Goal: Task Accomplishment & Management: Complete application form

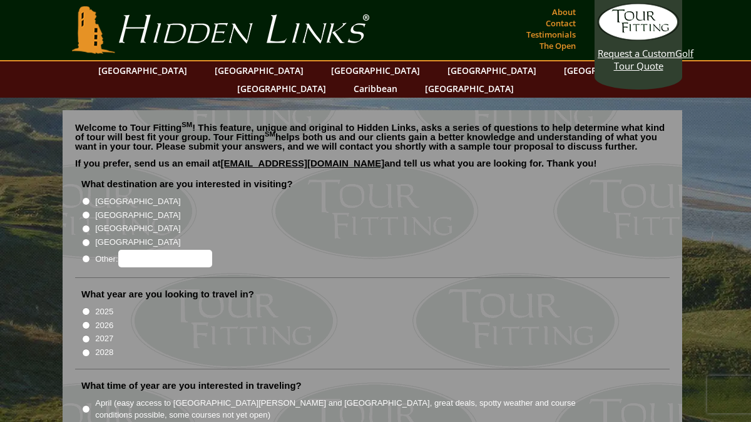
click at [86, 211] on input "[GEOGRAPHIC_DATA]" at bounding box center [86, 215] width 8 height 8
radio input "true"
click at [87, 321] on input "2026" at bounding box center [86, 325] width 8 height 8
radio input "true"
click at [82, 335] on input "2027" at bounding box center [86, 339] width 8 height 8
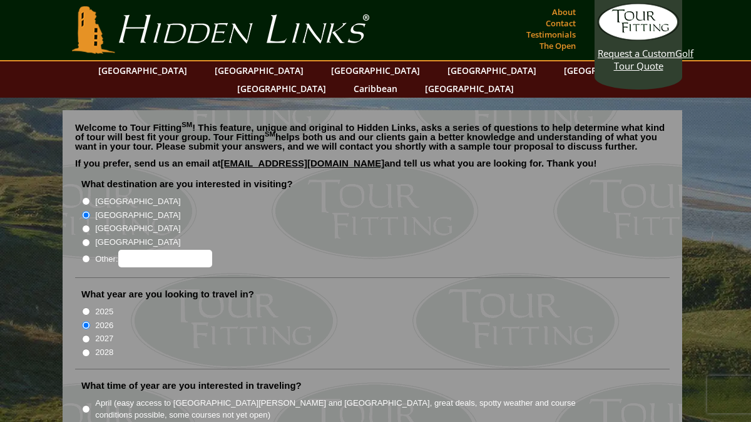
radio input "true"
click at [82, 349] on input "2028" at bounding box center [86, 353] width 8 height 8
radio input "true"
click at [82, 307] on input "2025" at bounding box center [86, 311] width 8 height 8
radio input "true"
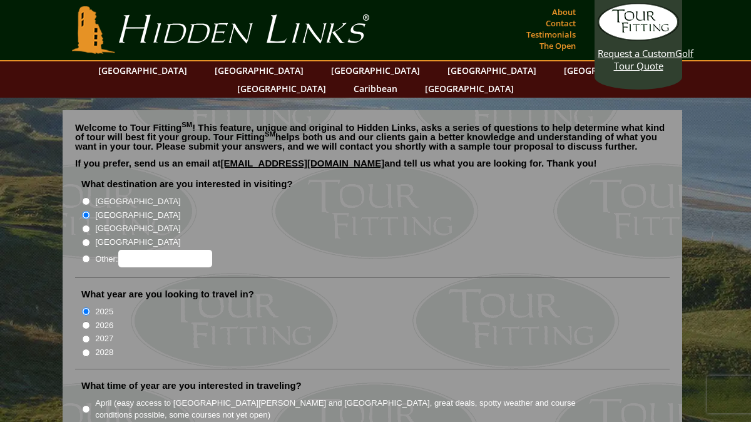
click at [82, 321] on input "2026" at bounding box center [86, 325] width 8 height 8
radio input "true"
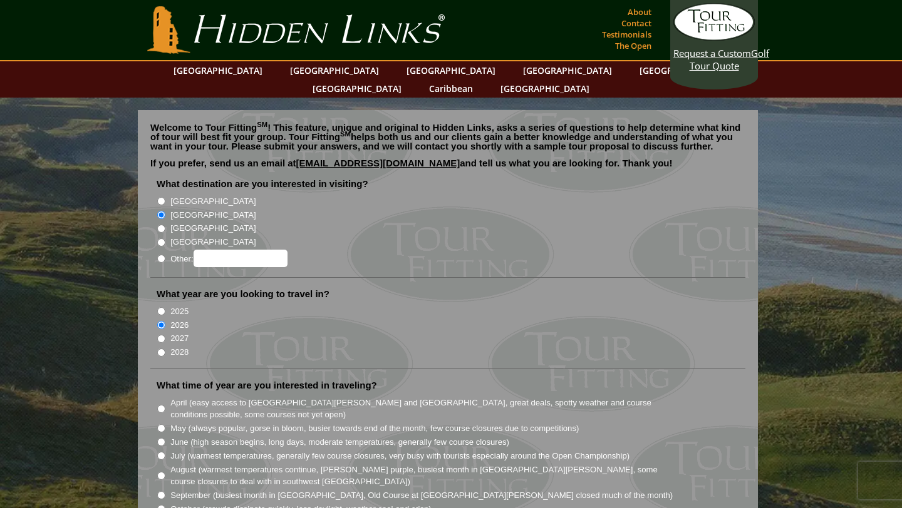
click at [161, 421] on input "May (always popular, gorse in bloom, busier towards end of the month, few cours…" at bounding box center [161, 428] width 8 height 8
radio input "true"
click at [157, 421] on input "June (high season begins, long days, moderate temperatures, generally few cours…" at bounding box center [161, 442] width 8 height 8
radio input "true"
click at [157, 421] on input "July (warmest temperatures, generally few course closures, very busy with touri…" at bounding box center [161, 456] width 8 height 8
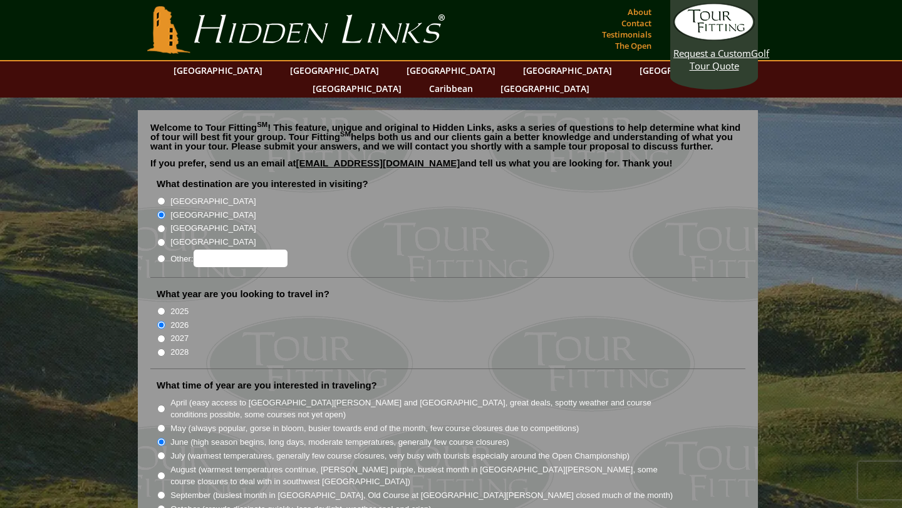
radio input "true"
click at [157, 421] on input "August (warmest temperatures continue, [PERSON_NAME] purple, busiest month in […" at bounding box center [161, 476] width 8 height 8
radio input "true"
click at [157, 421] on input "September (busiest month in [GEOGRAPHIC_DATA], Old Course at [GEOGRAPHIC_DATA][…" at bounding box center [161, 495] width 8 height 8
radio input "true"
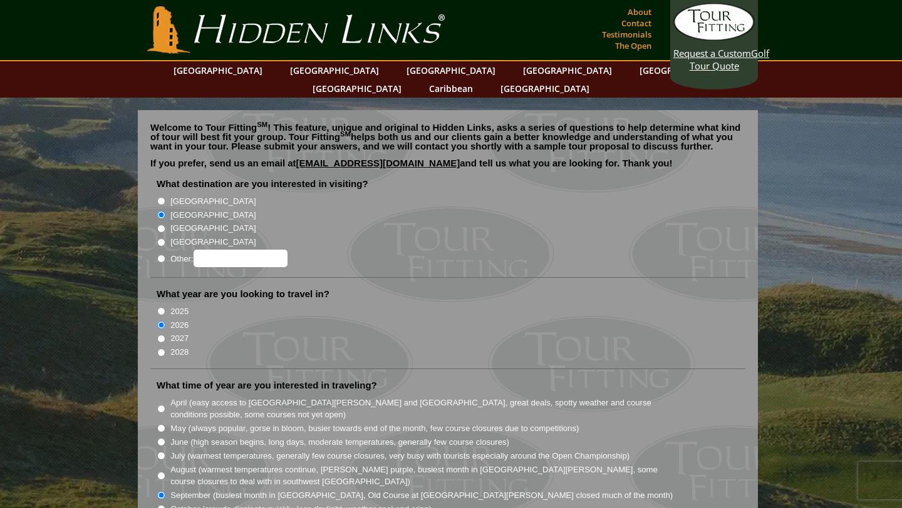
click at [157, 421] on input "August (warmest temperatures continue, [PERSON_NAME] purple, busiest month in […" at bounding box center [161, 476] width 8 height 8
radio input "true"
click at [157, 421] on input "July (warmest temperatures, generally few course closures, very busy with touri…" at bounding box center [161, 456] width 8 height 8
radio input "true"
click at [157, 421] on input "June (high season begins, long days, moderate temperatures, generally few cours…" at bounding box center [161, 442] width 8 height 8
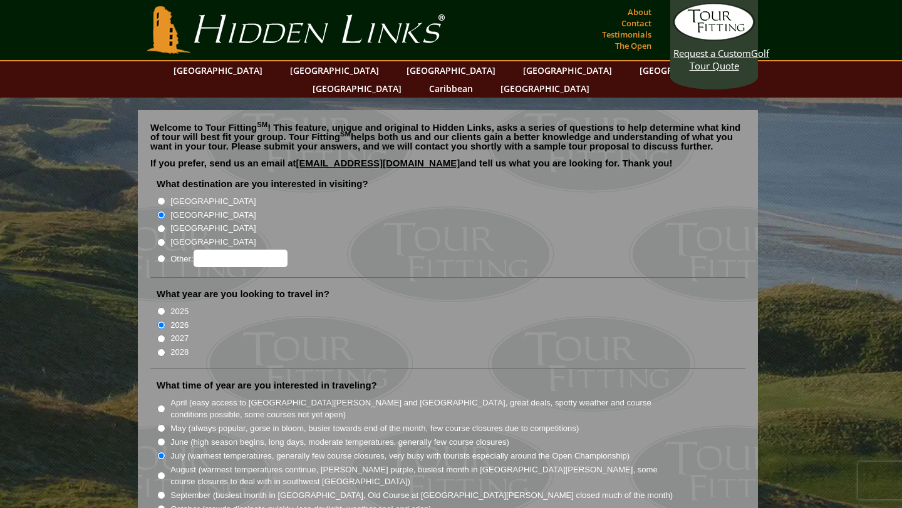
radio input "true"
click at [157, 421] on input "May (always popular, gorse in bloom, busier towards end of the month, few cours…" at bounding box center [161, 428] width 8 height 8
radio input "true"
click at [157, 405] on input "April (easy access to [GEOGRAPHIC_DATA][PERSON_NAME] and [GEOGRAPHIC_DATA], gre…" at bounding box center [161, 409] width 8 height 8
radio input "true"
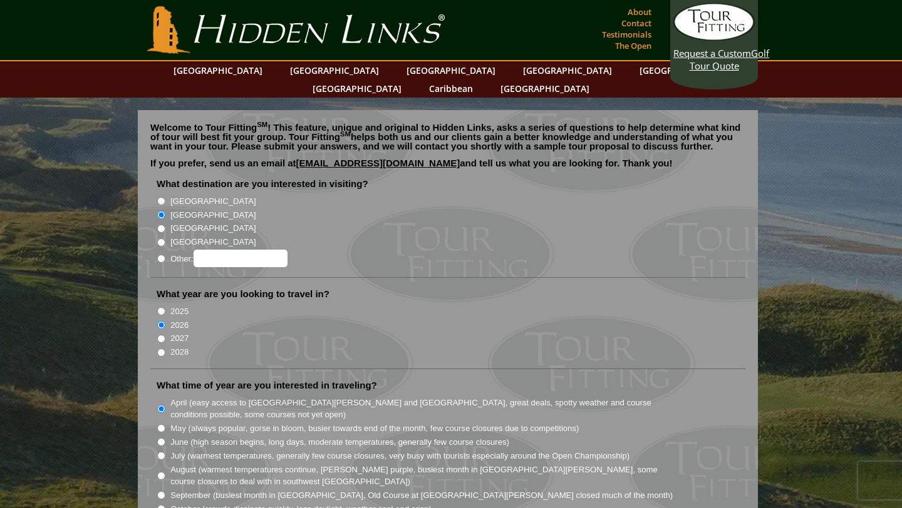
click at [157, 421] on input "May (always popular, gorse in bloom, busier towards end of the month, few cours…" at bounding box center [161, 428] width 8 height 8
radio input "true"
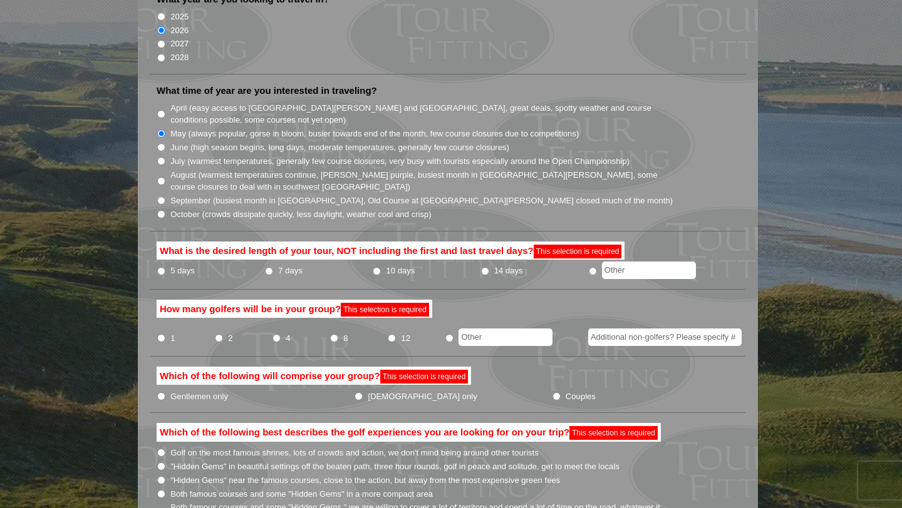
click at [278, 334] on input "4" at bounding box center [276, 338] width 8 height 8
radio input "true"
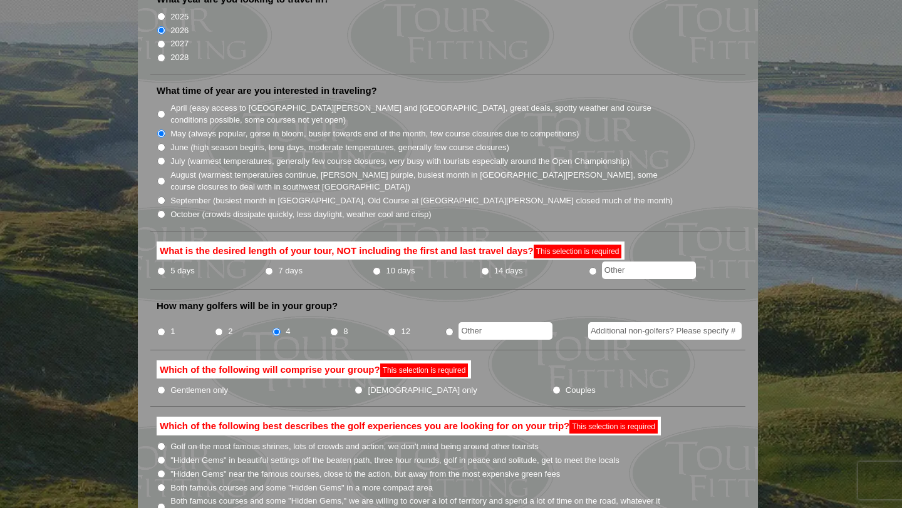
click at [330, 328] on input "8" at bounding box center [334, 332] width 8 height 8
radio input "true"
click at [388, 328] on input "12" at bounding box center [392, 332] width 8 height 8
radio input "true"
click at [445, 328] on input "radio" at bounding box center [449, 332] width 8 height 8
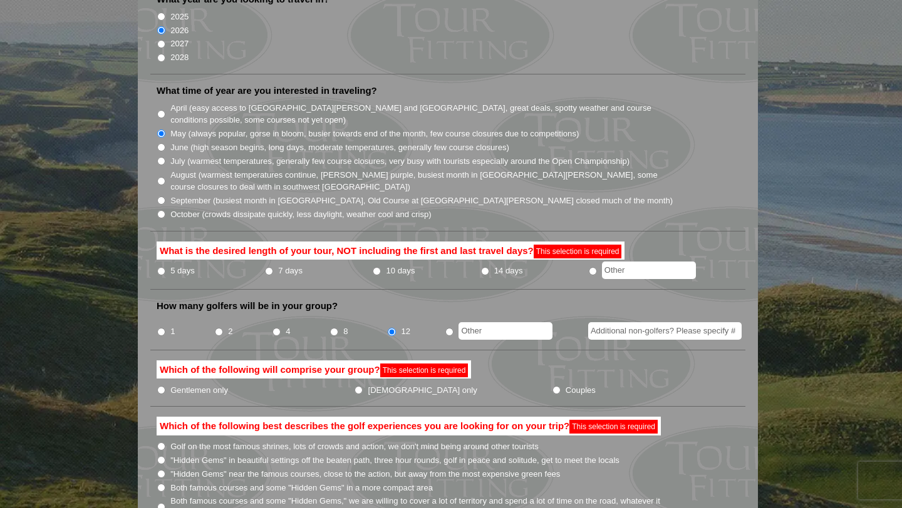
radio input "true"
click at [157, 328] on input "1" at bounding box center [161, 332] width 8 height 8
radio input "true"
click at [215, 328] on input "2" at bounding box center [219, 332] width 8 height 8
radio input "true"
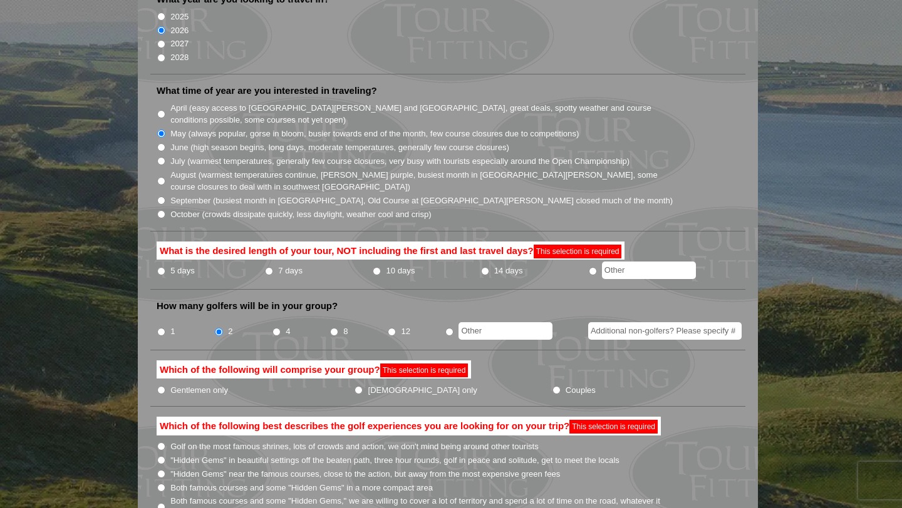
click at [272, 328] on input "4" at bounding box center [276, 332] width 8 height 8
radio input "true"
click at [330, 328] on input "8" at bounding box center [334, 332] width 8 height 8
radio input "true"
click at [388, 328] on input "12" at bounding box center [392, 332] width 8 height 8
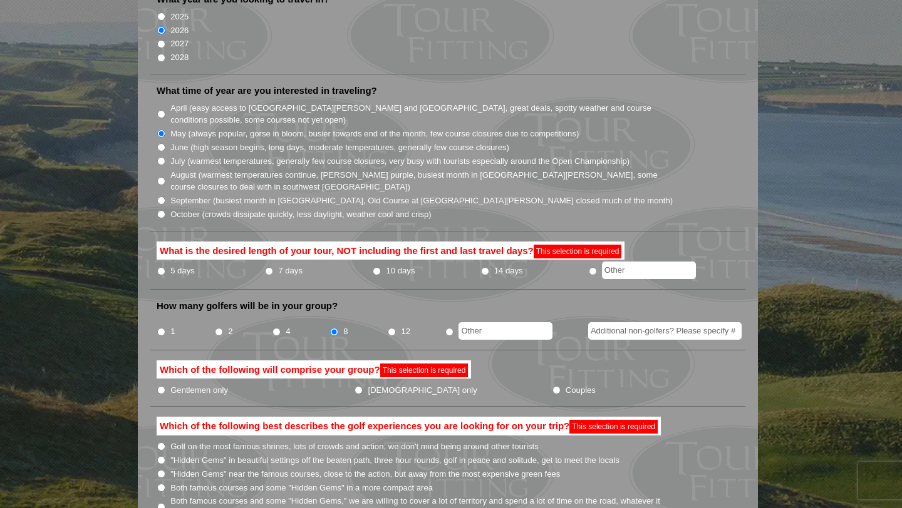
radio input "true"
click at [445, 328] on input "radio" at bounding box center [449, 332] width 8 height 8
radio input "true"
click at [157, 328] on input "1" at bounding box center [161, 332] width 8 height 8
radio input "true"
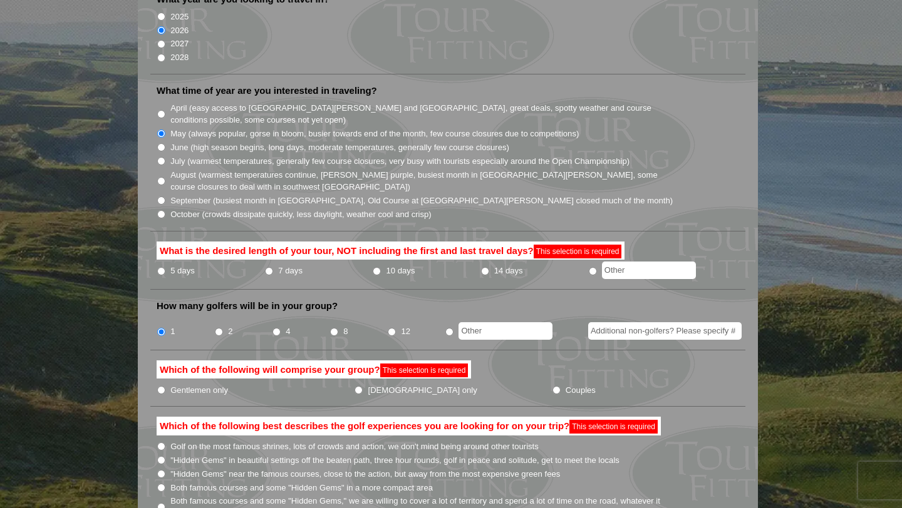
click at [215, 328] on input "2" at bounding box center [219, 332] width 8 height 8
radio input "true"
click at [272, 328] on input "4" at bounding box center [276, 332] width 8 height 8
radio input "true"
click at [163, 421] on li "Both famous courses and some "Hidden Gems" in a more compact area" at bounding box center [453, 487] width 592 height 14
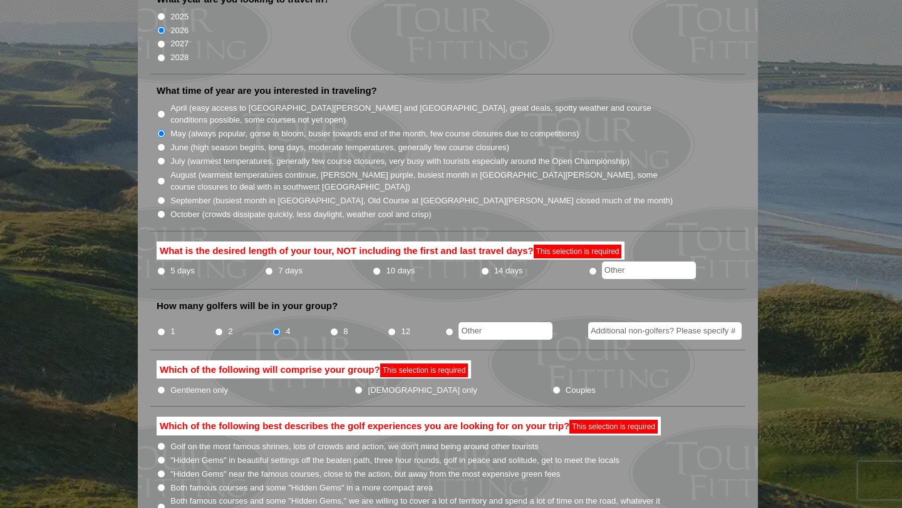
click at [160, 267] on input "5 days" at bounding box center [161, 271] width 8 height 8
radio input "true"
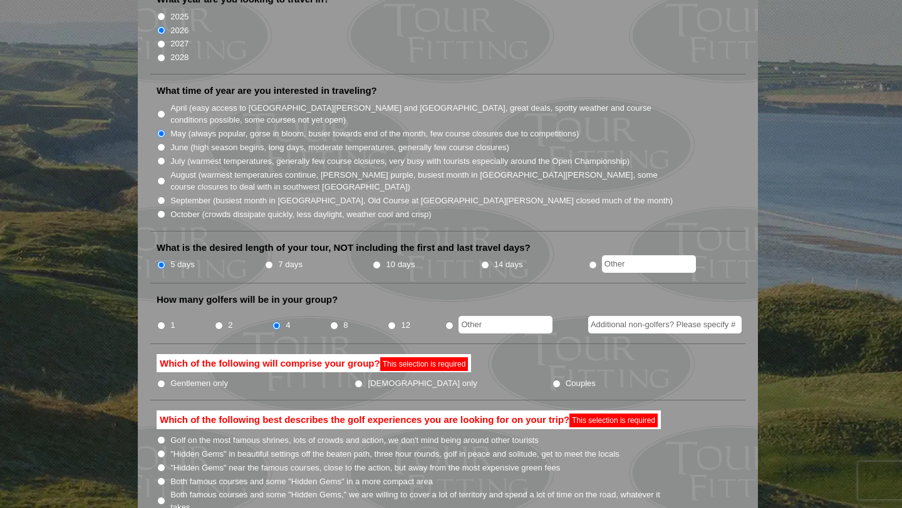
click at [160, 257] on li "5 days" at bounding box center [211, 265] width 108 height 16
click at [552, 380] on input "Couples" at bounding box center [556, 384] width 8 height 8
radio input "true"
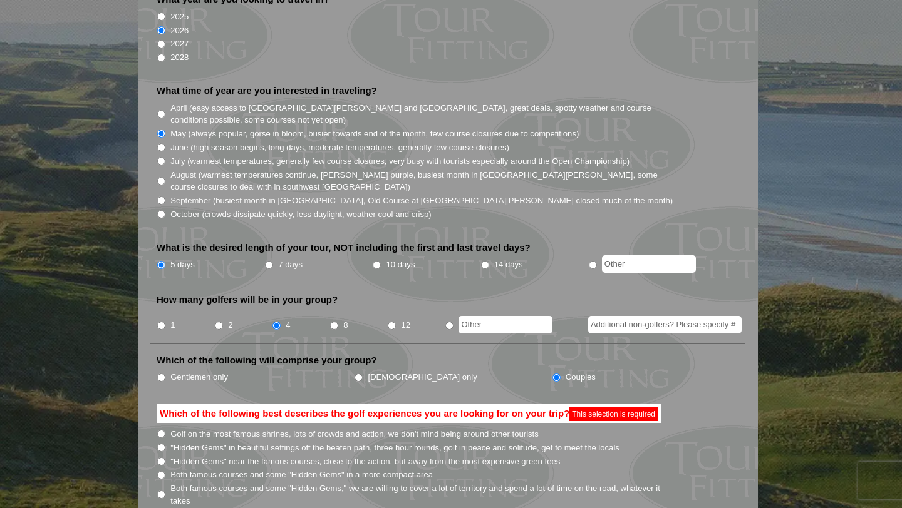
click at [162, 421] on input "Golf on the most famous shrines, lots of crowds and action, we don't mind being…" at bounding box center [161, 434] width 8 height 8
radio input "true"
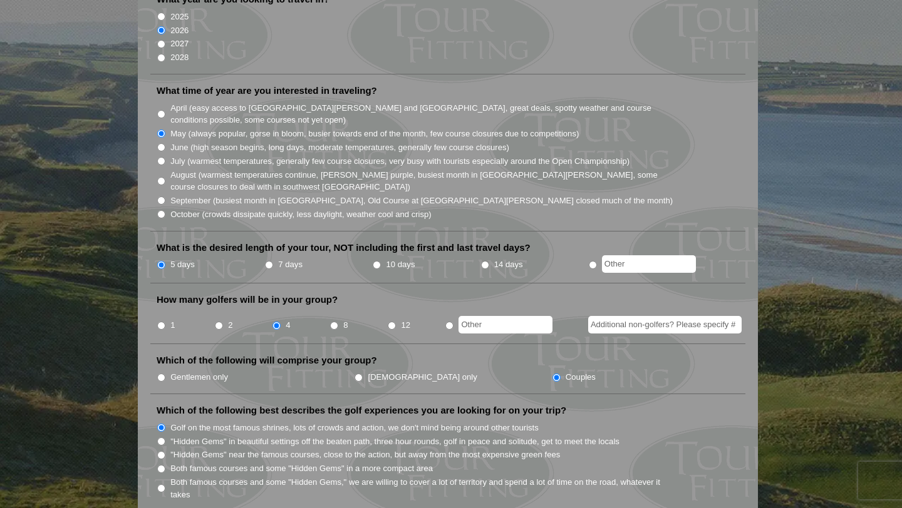
click at [157, 421] on input ""Hidden Gems" in beautiful settings off the beaten path, three hour rounds, gol…" at bounding box center [161, 442] width 8 height 8
radio input "true"
click at [157, 421] on input ""Hidden Gems" near the famous courses, close to the action, but away from the m…" at bounding box center [161, 455] width 8 height 8
radio input "true"
click at [157, 421] on input "Both famous courses and some "Hidden Gems" in a more compact area" at bounding box center [161, 469] width 8 height 8
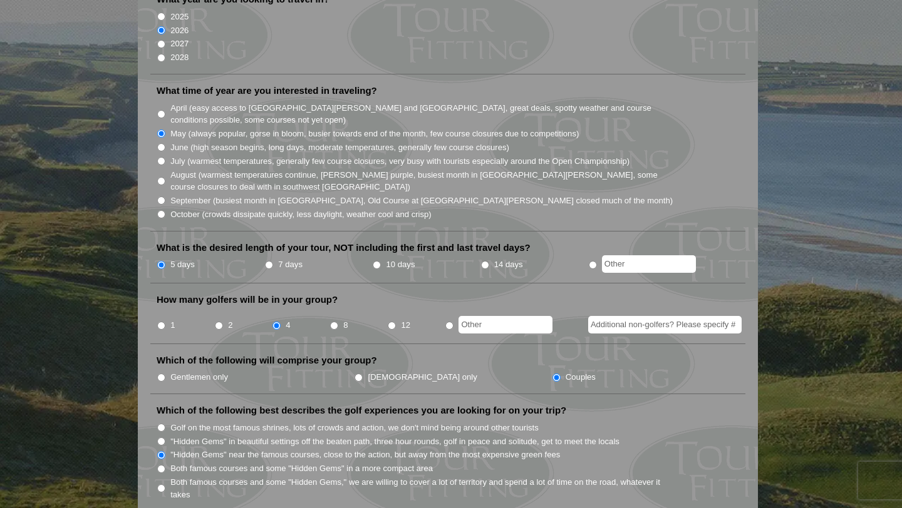
radio input "true"
click at [157, 421] on input ""Hidden Gems" near the famous courses, close to the action, but away from the m…" at bounding box center [161, 455] width 8 height 8
radio input "true"
click at [157, 421] on input ""Hidden Gems" in beautiful settings off the beaten path, three hour rounds, gol…" at bounding box center [161, 442] width 8 height 8
radio input "true"
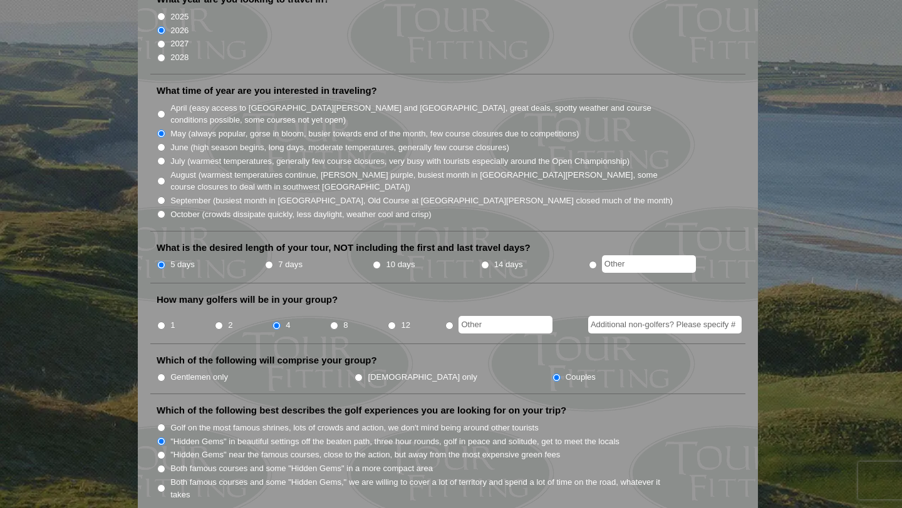
click at [157, 421] on input "Golf on the most famous shrines, lots of crowds and action, we don't mind being…" at bounding box center [161, 428] width 8 height 8
radio input "true"
click at [161, 421] on input "Golf on the most famous shrines, lots of crowds and action, we don't mind being…" at bounding box center [161, 428] width 8 height 8
click at [157, 421] on input ""Hidden Gems" in beautiful settings off the beaten path, three hour rounds, gol…" at bounding box center [161, 442] width 8 height 8
radio input "true"
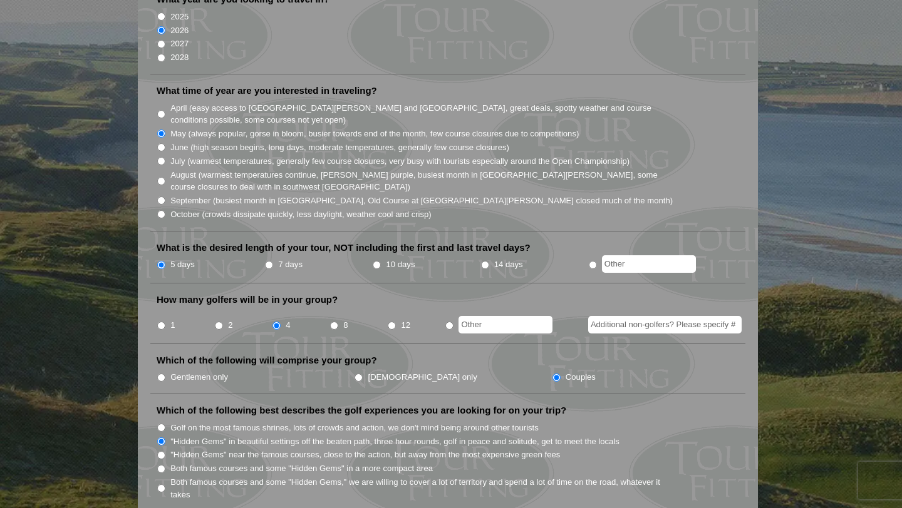
click at [157, 421] on input "Golf on the most famous shrines, lots of crowds and action, we don't mind being…" at bounding box center [161, 428] width 8 height 8
radio input "true"
click at [284, 421] on label ""Hidden Gems" near the famous courses, close to the action, but away from the m…" at bounding box center [364, 455] width 389 height 13
click at [165, 421] on input ""Hidden Gems" near the famous courses, close to the action, but away from the m…" at bounding box center [161, 455] width 8 height 8
radio input "true"
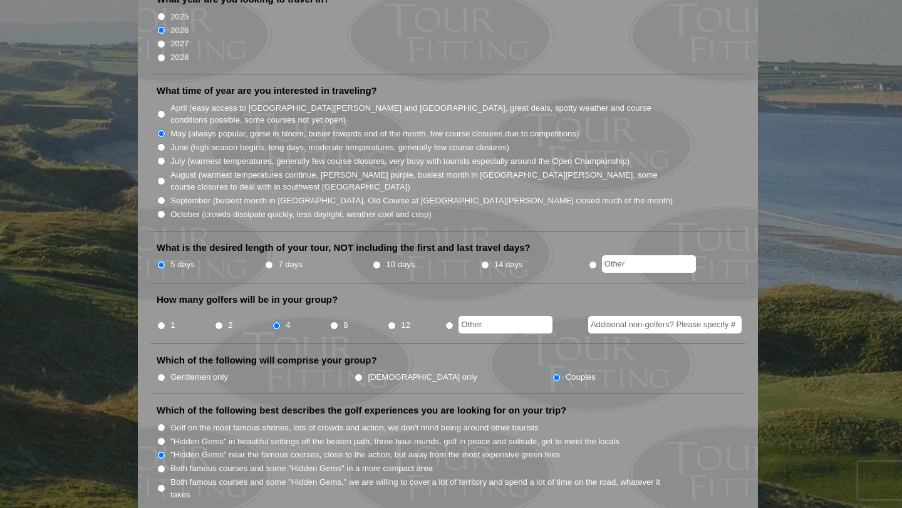
click at [178, 421] on label "Golf on the most famous shrines, lots of crowds and action, we don't mind being…" at bounding box center [354, 428] width 368 height 13
click at [165, 421] on input "Golf on the most famous shrines, lots of crowds and action, we don't mind being…" at bounding box center [161, 428] width 8 height 8
radio input "true"
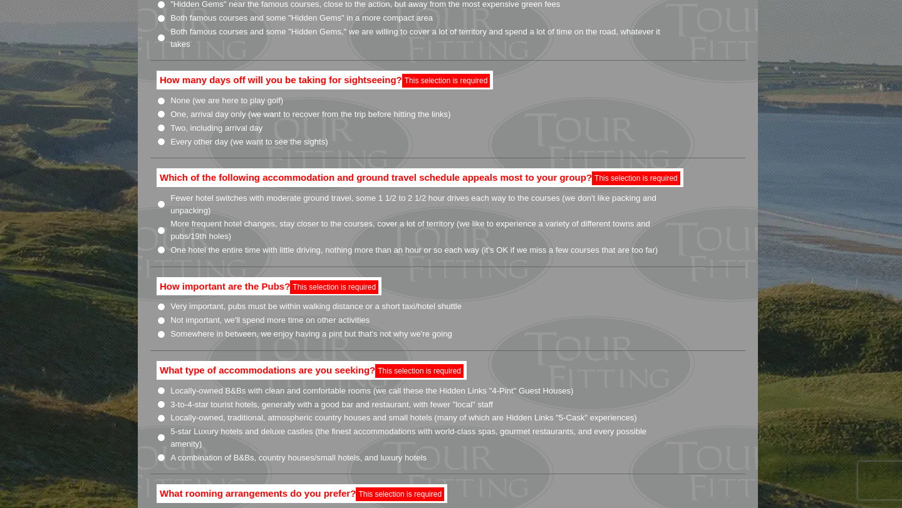
scroll to position [771, 0]
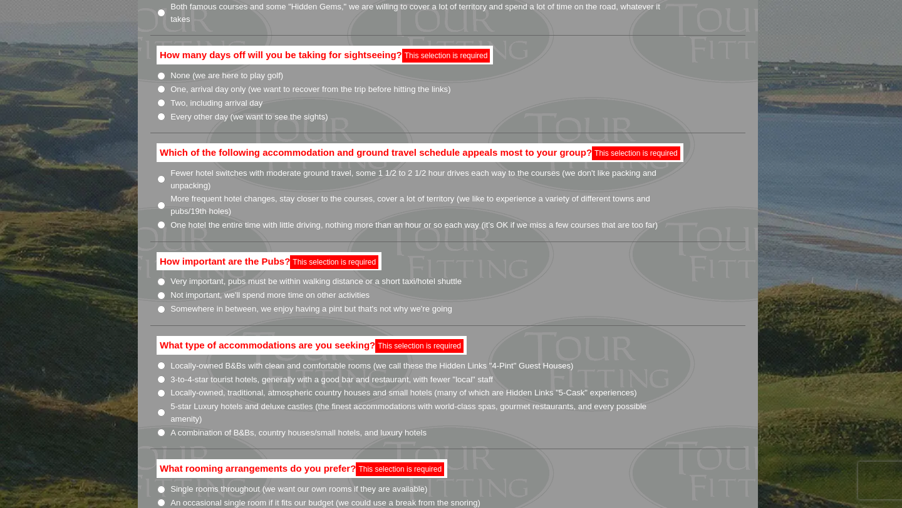
click at [160, 85] on input "One, arrival day only (we want to recover from the trip before hitting the link…" at bounding box center [161, 89] width 8 height 8
radio input "true"
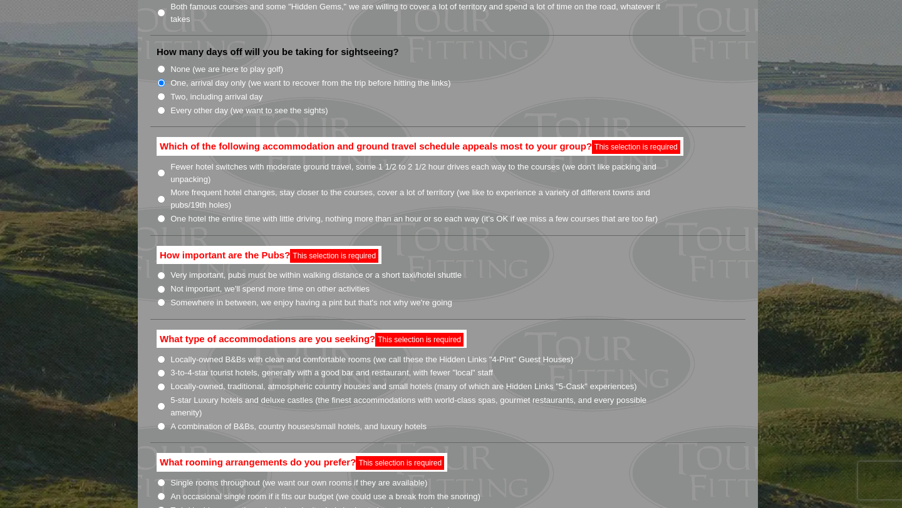
click at [161, 215] on input "One hotel the entire time with little driving, nothing more than an hour or so …" at bounding box center [161, 219] width 8 height 8
radio input "true"
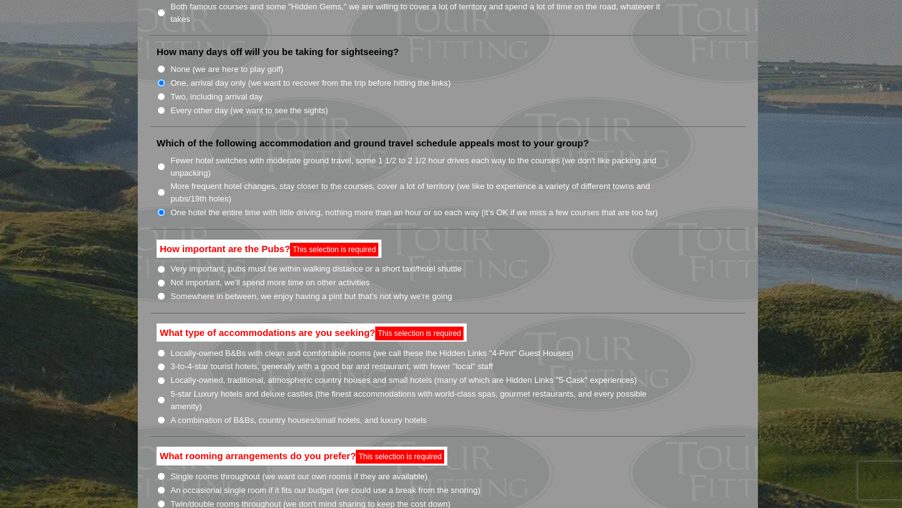
click at [163, 265] on input "Very important, pubs must be within walking distance or a short taxi/hotel shut…" at bounding box center [161, 269] width 8 height 8
radio input "true"
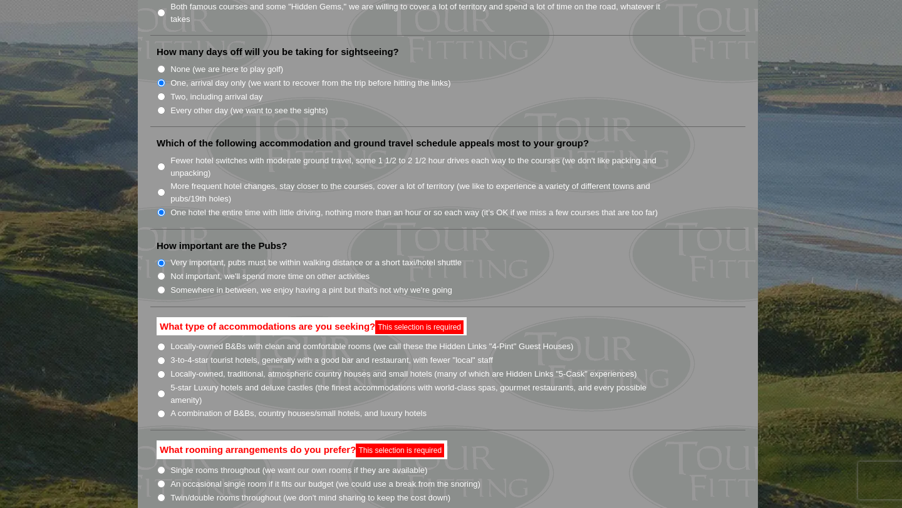
click at [163, 286] on input "Somewhere in between, we enjoy having a pint but that's not why we're going" at bounding box center [161, 290] width 8 height 8
radio input "true"
click at [162, 390] on input "5-star Luxury hotels and deluxe castles (the finest accommodations with world-c…" at bounding box center [161, 394] width 8 height 8
radio input "true"
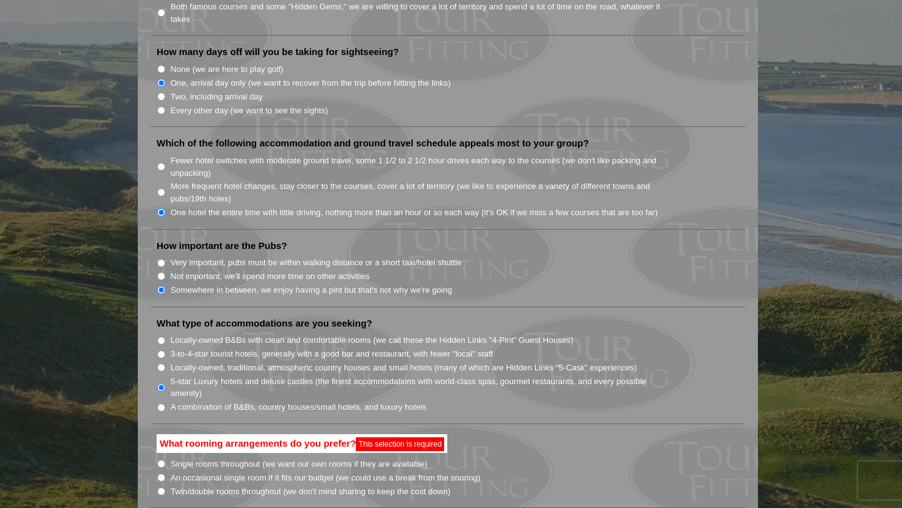
click at [160, 421] on input "Single rooms throughout (we want our own rooms if they are available)" at bounding box center [161, 464] width 8 height 8
radio input "true"
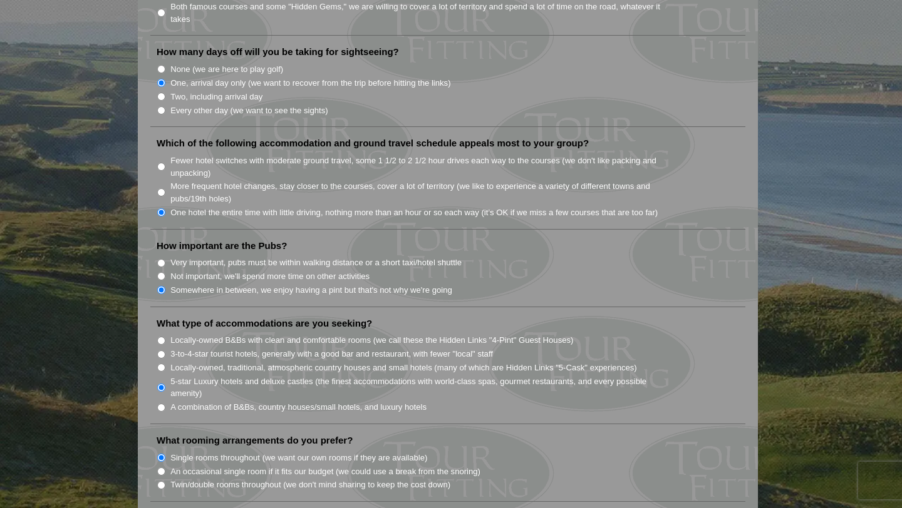
click at [148, 421] on div "Welcome to Tour Fitting SM ! This feature, unique and original to Hidden Links,…" at bounding box center [448, 268] width 620 height 1859
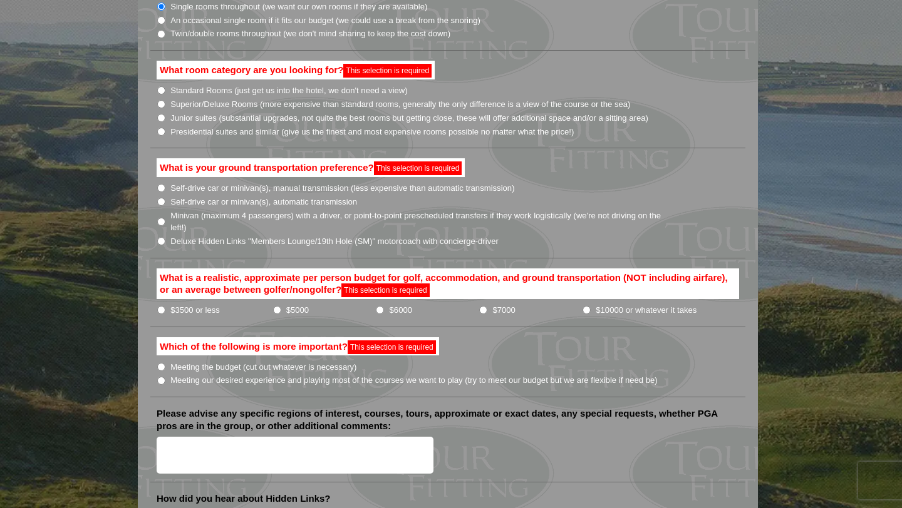
scroll to position [1247, 0]
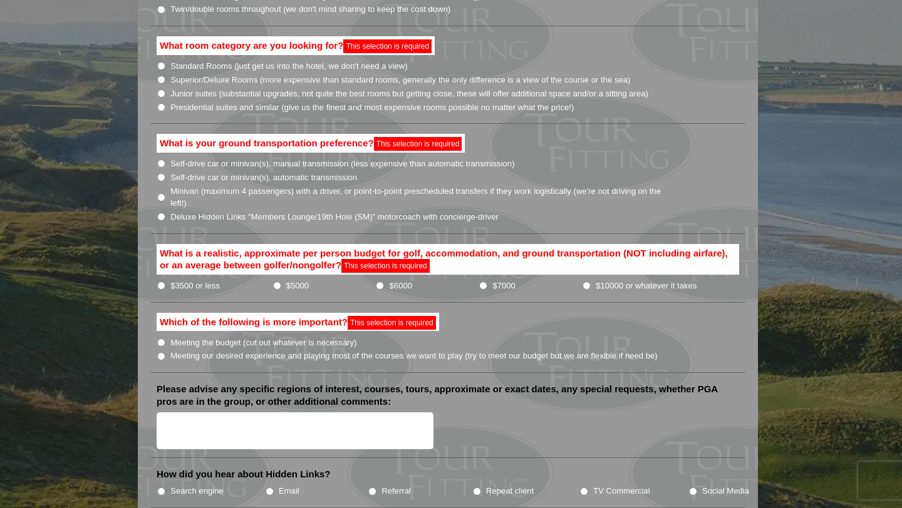
click at [162, 90] on input "Junior suites (substantial upgrades, not quite the best rooms but getting close…" at bounding box center [161, 94] width 8 height 8
radio input "true"
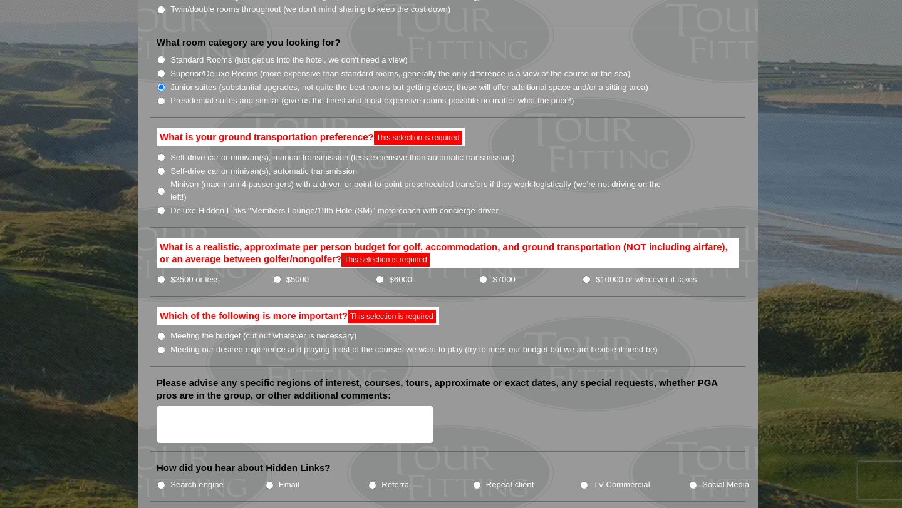
click at [159, 187] on input "Minivan (maximum 4 passengers) with a driver, or point-to-point prescheduled tr…" at bounding box center [161, 191] width 8 height 8
radio input "true"
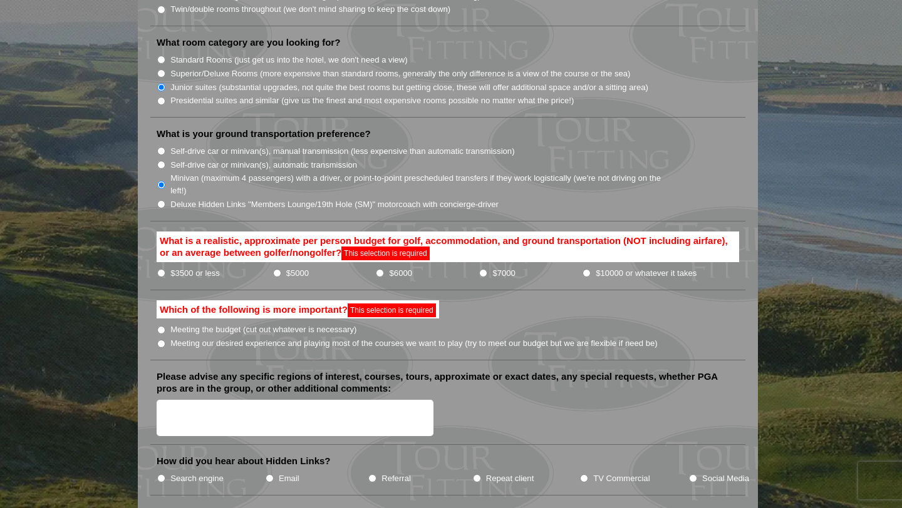
click at [379, 269] on input "$6000" at bounding box center [380, 273] width 8 height 8
radio input "true"
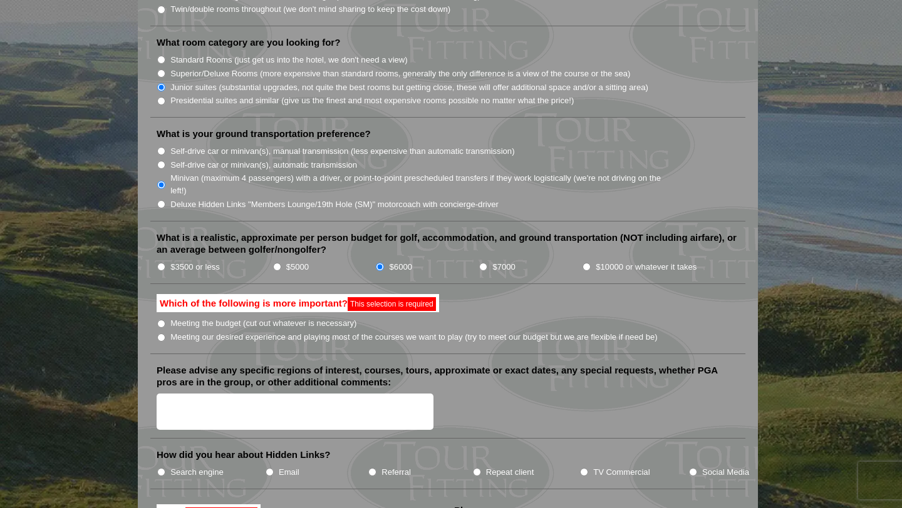
click at [162, 334] on input "Meeting our desired experience and playing most of the courses we want to play …" at bounding box center [161, 338] width 8 height 8
radio input "true"
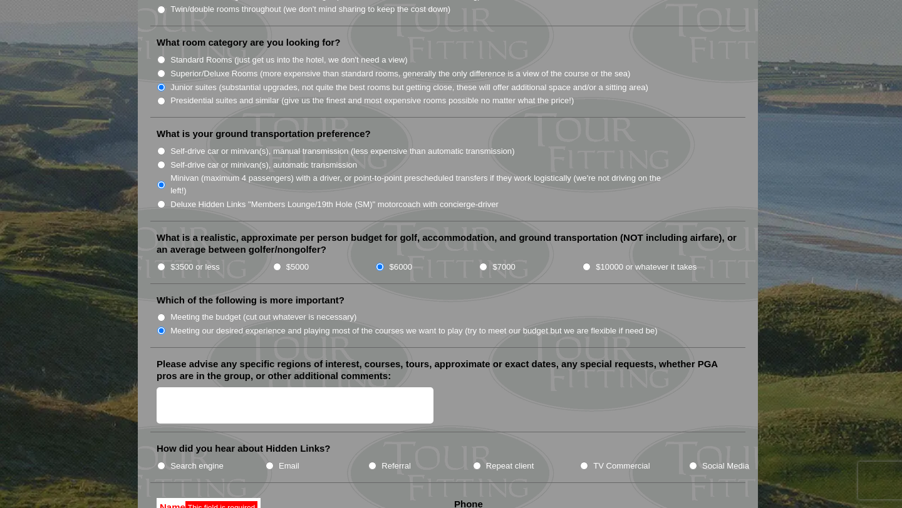
click at [177, 388] on textarea "Please advise any specific regions of interest, courses, tours, approximate or …" at bounding box center [295, 406] width 277 height 37
type textarea "St [PERSON_NAME] Old and new, [GEOGRAPHIC_DATA]"
click at [585, 421] on input "TV Commercial" at bounding box center [584, 466] width 8 height 8
radio input "true"
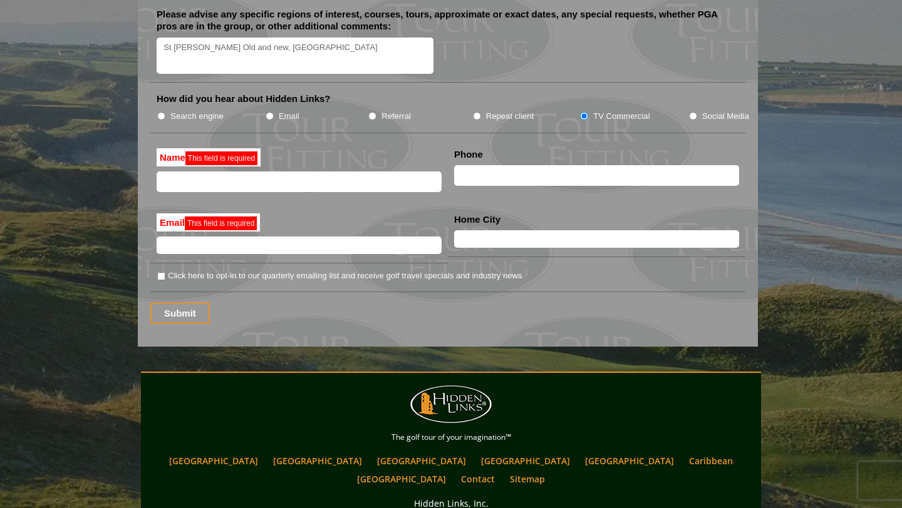
scroll to position [1597, 0]
click at [247, 171] on input "text" at bounding box center [299, 181] width 285 height 21
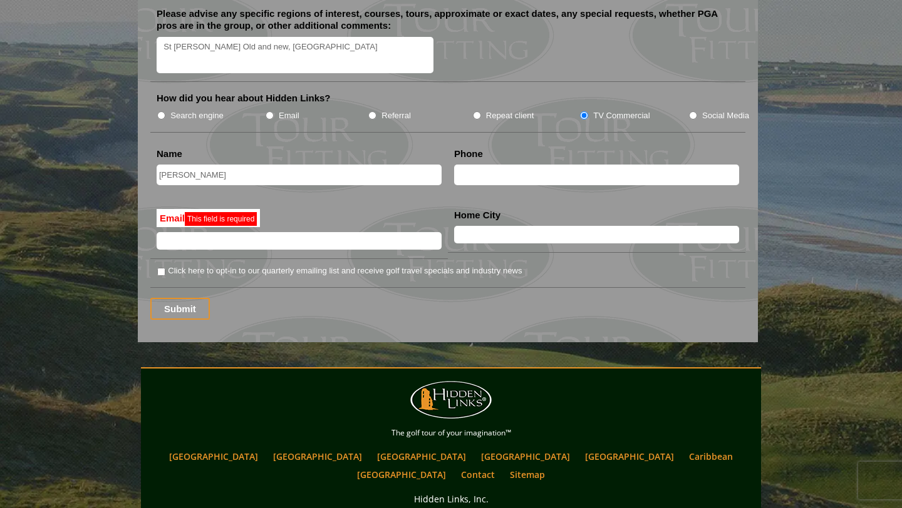
type input "[PERSON_NAME]"
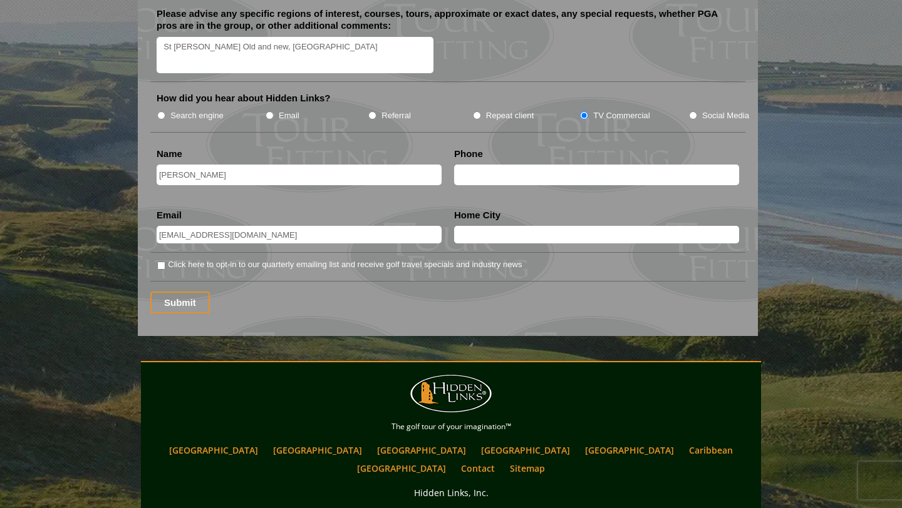
type input "[EMAIL_ADDRESS][DOMAIN_NAME]"
type input "8022388485"
type input "[GEOGRAPHIC_DATA]"
click at [160, 262] on input "Click here to opt-in to our quarterly emailing list and receive golf travel spe…" at bounding box center [161, 266] width 8 height 8
checkbox input "true"
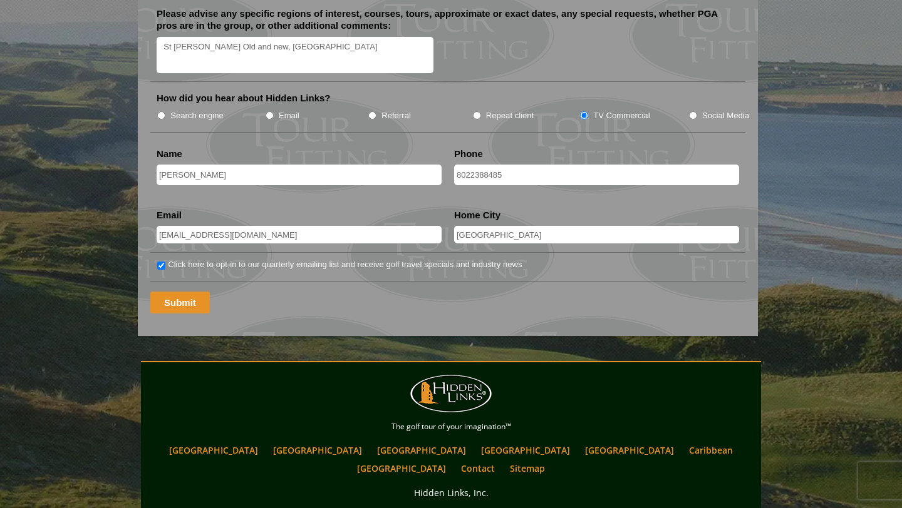
click at [172, 292] on input "Submit" at bounding box center [179, 303] width 59 height 22
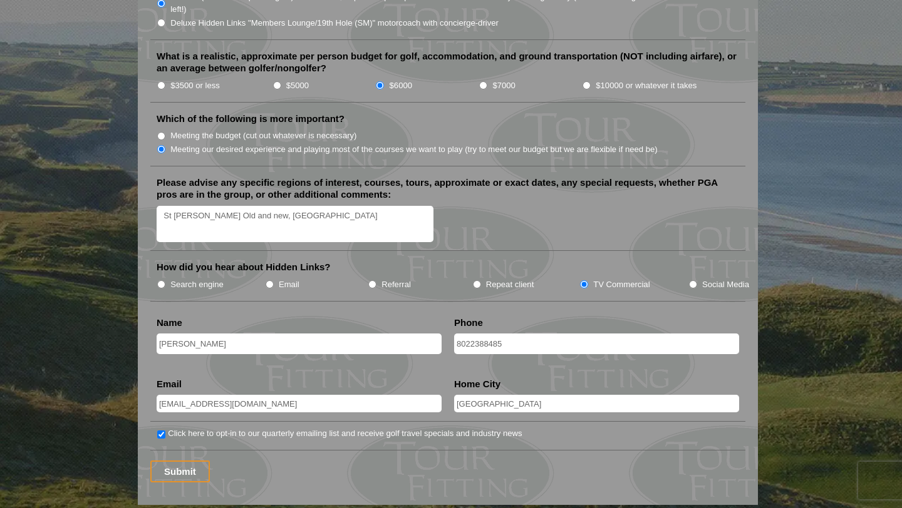
scroll to position [1453, 0]
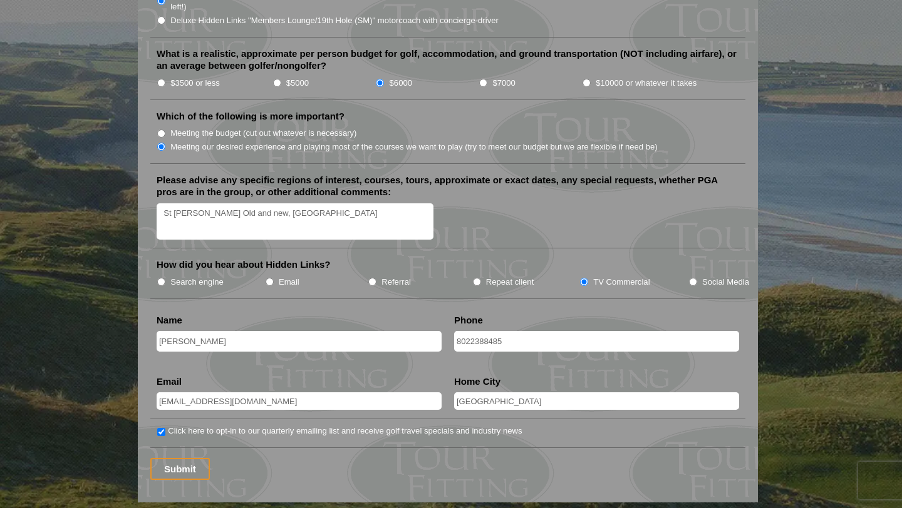
click at [251, 203] on textarea "St [PERSON_NAME] Old and new, [GEOGRAPHIC_DATA]" at bounding box center [295, 221] width 277 height 37
type textarea "St Andrews Old Course, Kings Barn"
click at [191, 458] on input "Submit" at bounding box center [179, 469] width 59 height 22
